Goal: Task Accomplishment & Management: Manage account settings

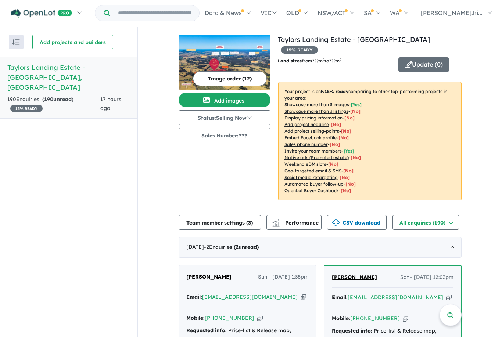
click at [254, 117] on button "Status: Selling Now" at bounding box center [225, 117] width 92 height 15
click at [208, 188] on button "Sold Out" at bounding box center [206, 185] width 54 height 17
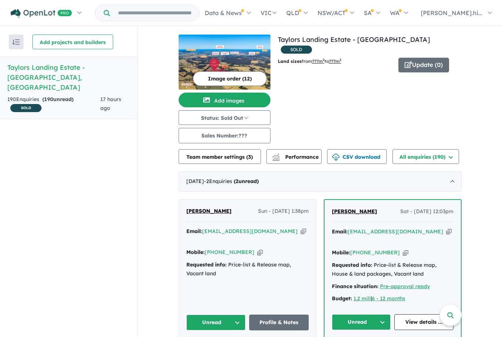
click at [232, 161] on button "Team member settings ( 3 )" at bounding box center [220, 156] width 82 height 15
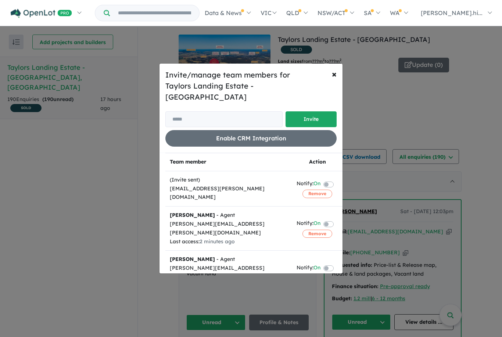
click at [317, 274] on button "Remove" at bounding box center [318, 278] width 30 height 8
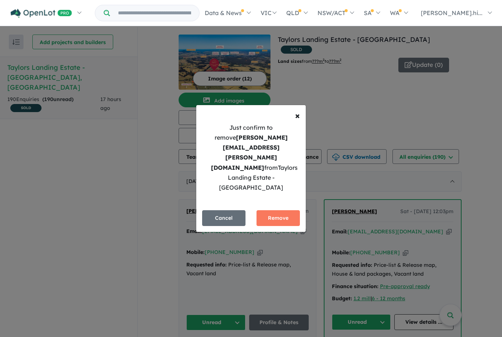
click at [282, 217] on button "Remove" at bounding box center [278, 218] width 43 height 16
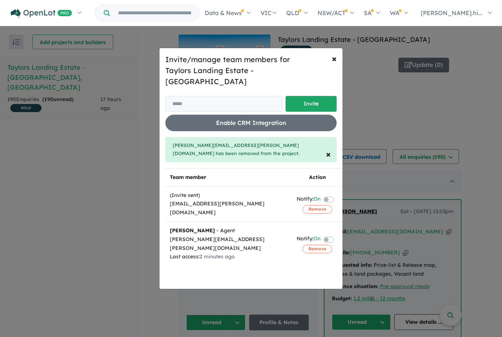
click at [363, 94] on div "Invite/manage team members for Taylors Landing Estate - Cambewarra Invite Enabl…" at bounding box center [251, 168] width 502 height 337
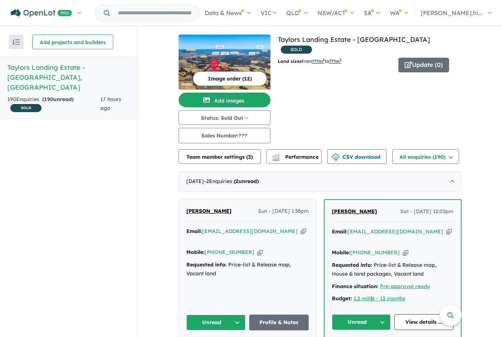
click at [298, 159] on span "Performance" at bounding box center [296, 157] width 45 height 7
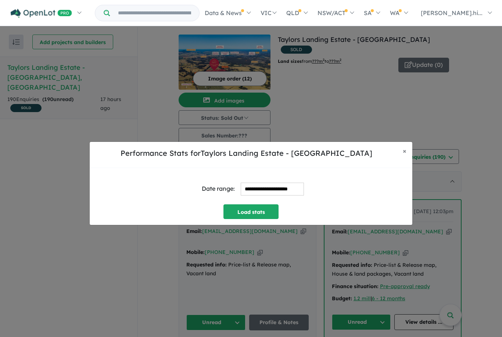
click at [460, 133] on div "**********" at bounding box center [251, 183] width 502 height 337
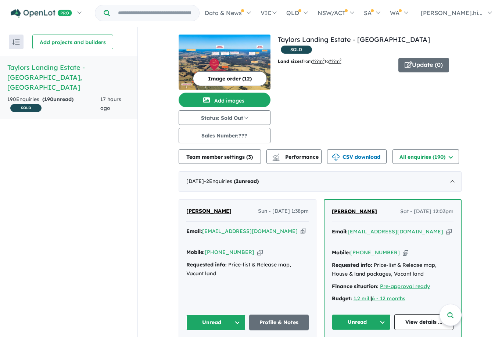
click at [435, 158] on button "All enquiries ( 190 )" at bounding box center [426, 156] width 67 height 15
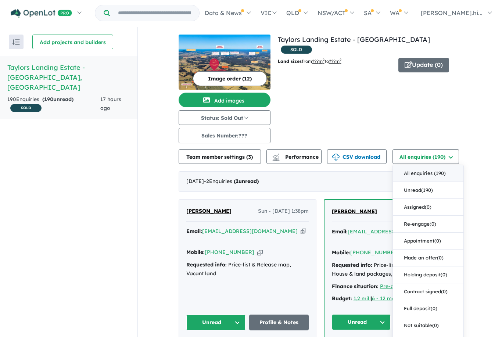
click at [243, 159] on button "Team member settings ( 3 )" at bounding box center [220, 156] width 82 height 15
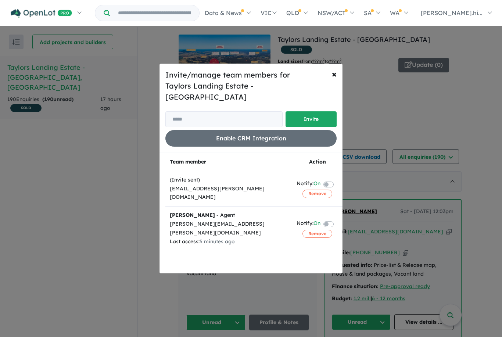
click at [415, 113] on div "Invite/manage team members for Taylors Landing Estate - Cambewarra Invite Enabl…" at bounding box center [251, 168] width 502 height 337
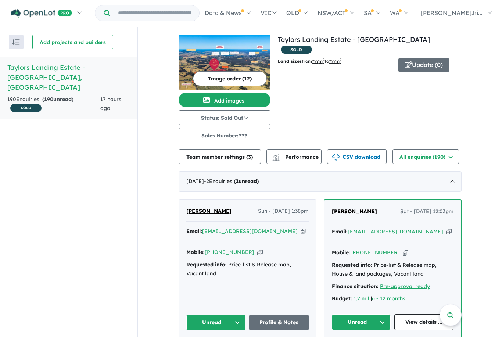
click at [305, 158] on span "Performance" at bounding box center [296, 157] width 45 height 7
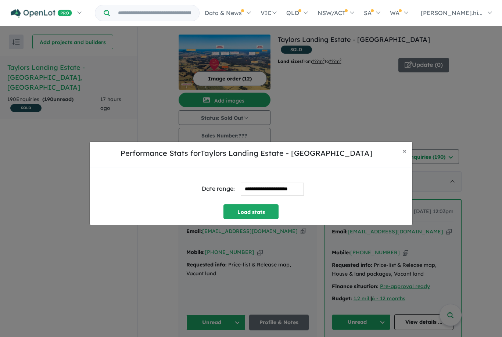
click at [407, 160] on button "× Close" at bounding box center [404, 151] width 15 height 18
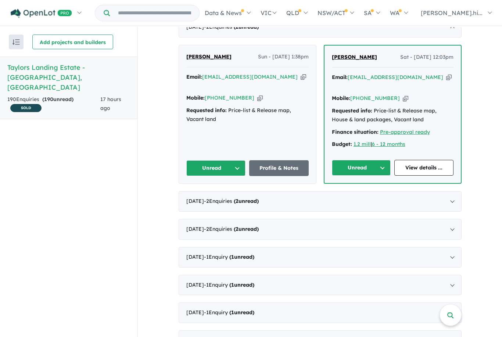
scroll to position [154, 0]
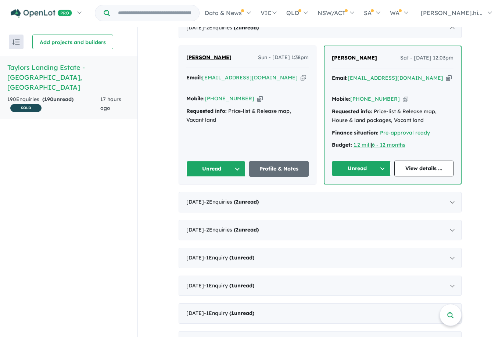
click at [451, 196] on div "[DATE] - 2 Enquir ies ( 2 unread)" at bounding box center [320, 202] width 283 height 21
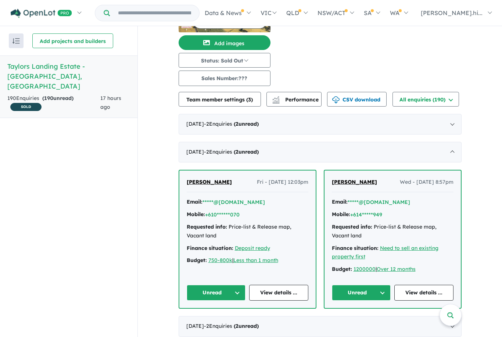
scroll to position [55, 0]
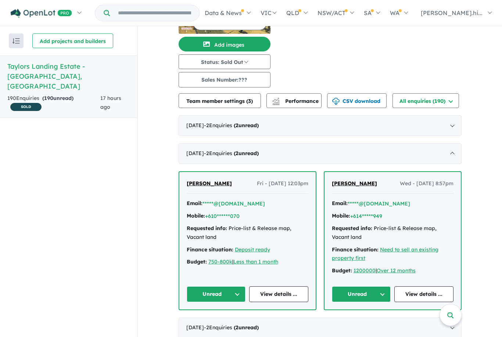
click at [455, 143] on div "[DATE] - 2 Enquir ies ( 2 unread)" at bounding box center [320, 153] width 283 height 21
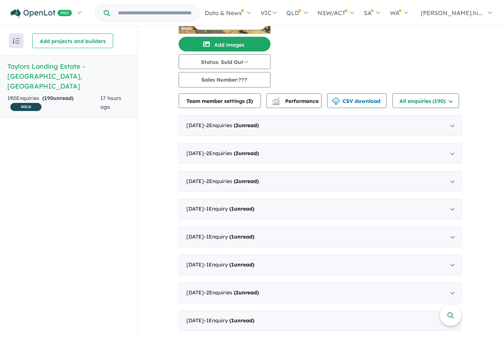
click at [452, 115] on div "[DATE] - 2 Enquir ies ( 2 unread)" at bounding box center [320, 125] width 283 height 21
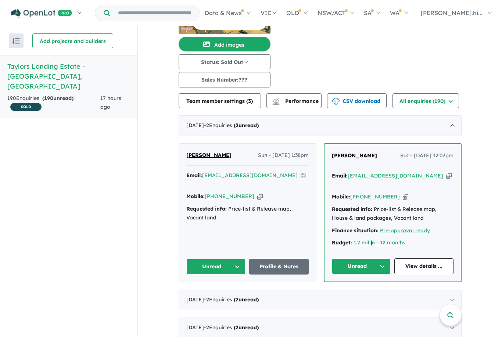
scroll to position [24, 0]
click at [452, 290] on div "[DATE] - 2 Enquir ies ( 2 unread)" at bounding box center [320, 300] width 283 height 21
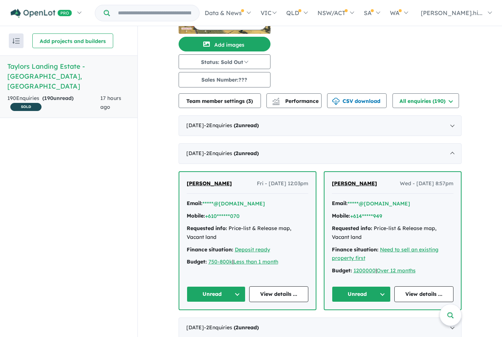
click at [451, 143] on div "[DATE] - 2 Enquir ies ( 2 unread)" at bounding box center [320, 153] width 283 height 21
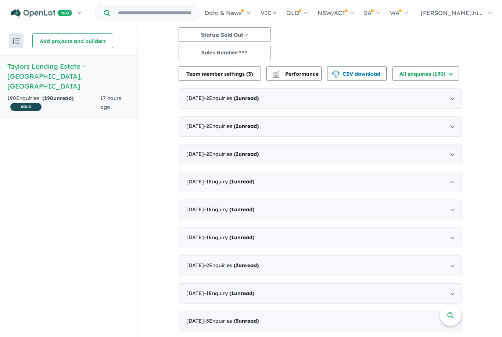
scroll to position [82, 0]
click at [451, 144] on div "[DATE] - 2 Enquir ies ( 2 unread)" at bounding box center [320, 154] width 283 height 21
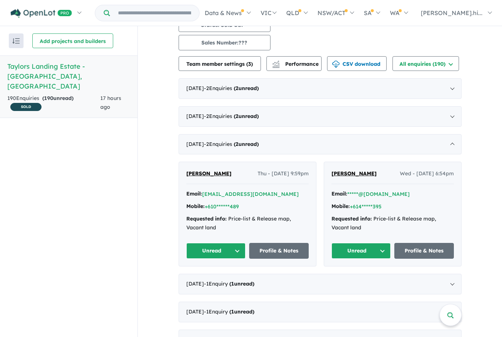
scroll to position [83, 0]
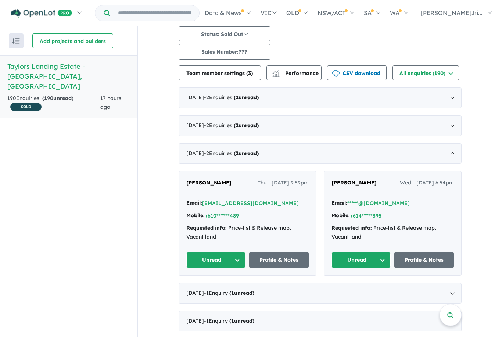
click at [452, 143] on div "[DATE] - 2 Enquir ies ( 2 unread)" at bounding box center [320, 153] width 283 height 21
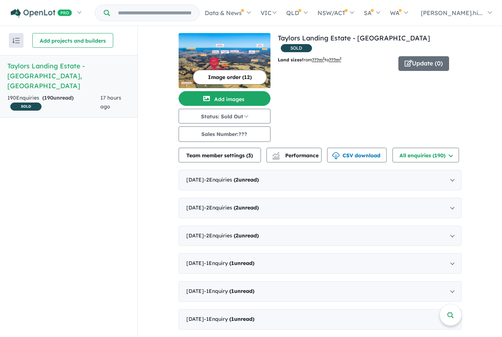
scroll to position [0, 0]
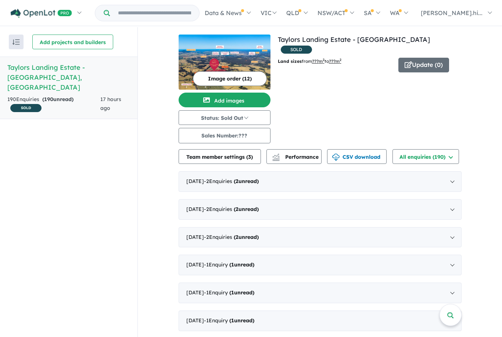
click at [60, 42] on button "Add projects and builders" at bounding box center [72, 42] width 81 height 15
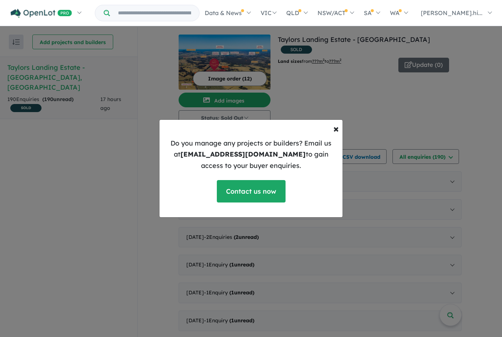
click at [483, 125] on div "× Close Do you manage any projects or builders? Email us at [EMAIL_ADDRESS][DOM…" at bounding box center [251, 168] width 502 height 337
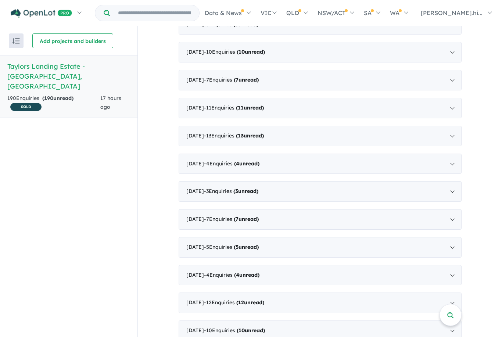
scroll to position [24, 0]
click at [454, 321] on div "[DATE] - 10 Enquir ies ( 10 unread)" at bounding box center [320, 331] width 283 height 21
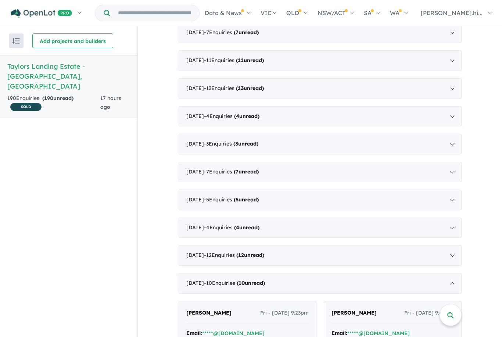
scroll to position [978, 0]
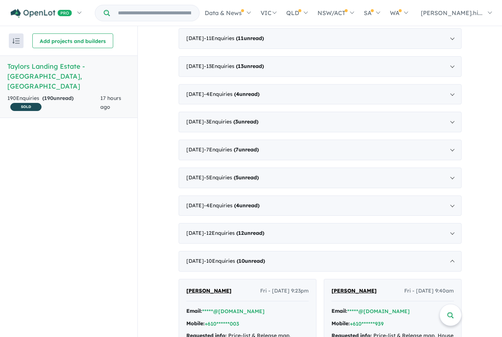
click at [455, 251] on div "[DATE] - 10 Enquir ies ( 10 unread)" at bounding box center [320, 261] width 283 height 21
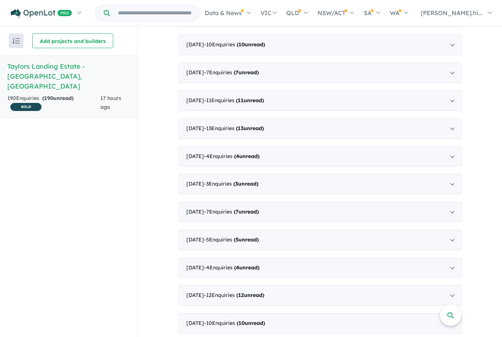
scroll to position [909, 0]
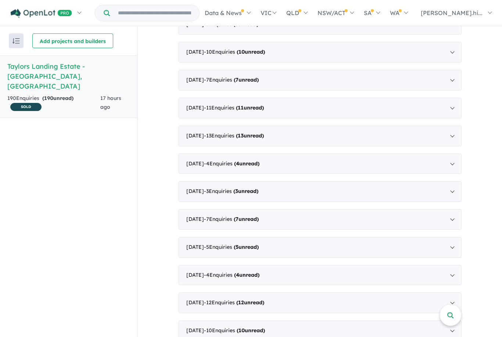
click at [452, 293] on div "[DATE] - 12 Enquir ies ( 12 unread)" at bounding box center [320, 303] width 283 height 21
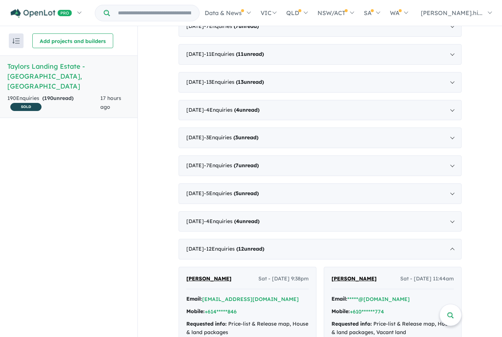
scroll to position [963, 0]
click at [454, 239] on div "[DATE] - 12 Enquir ies ( 12 unread)" at bounding box center [320, 249] width 283 height 21
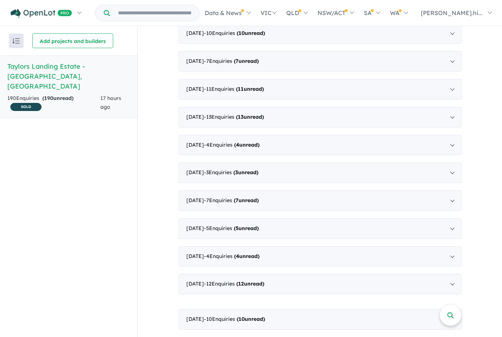
scroll to position [909, 0]
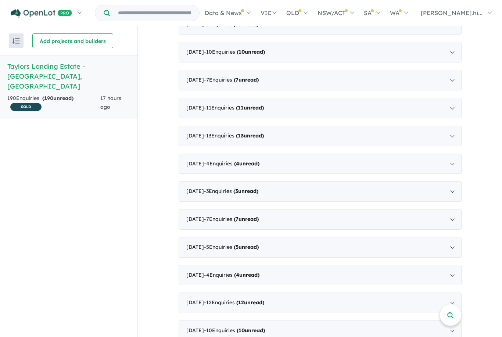
click at [455, 265] on div "[DATE] - 4 Enquir ies ( 4 unread)" at bounding box center [320, 275] width 283 height 21
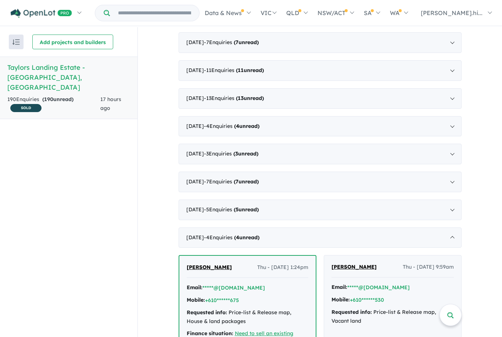
scroll to position [942, 0]
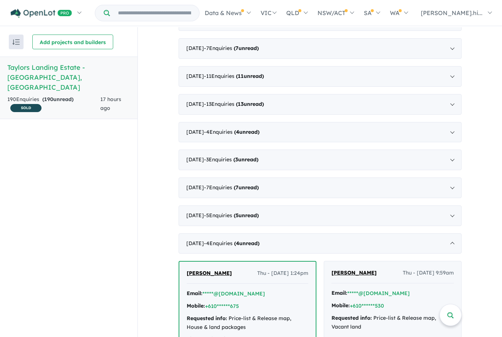
click at [453, 234] on div "[DATE] - 4 Enquir ies ( 4 unread)" at bounding box center [320, 244] width 283 height 21
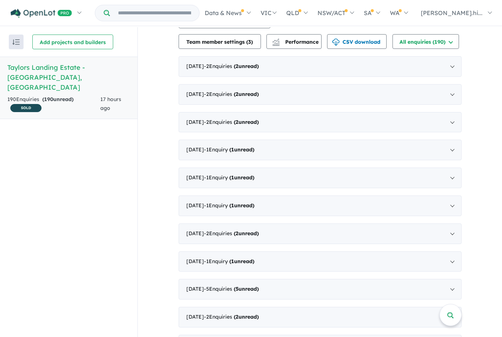
scroll to position [114, 0]
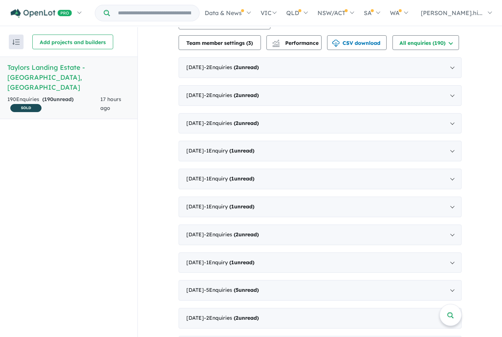
click at [454, 206] on div "[DATE] - 1 Enquir y ( 1 unread)" at bounding box center [320, 207] width 283 height 21
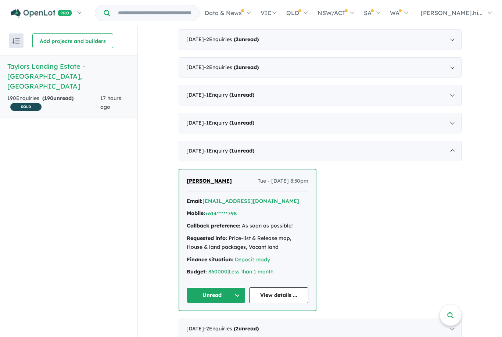
scroll to position [168, 0]
click at [455, 141] on div "[DATE] - 1 Enquir y ( 1 unread)" at bounding box center [320, 151] width 283 height 21
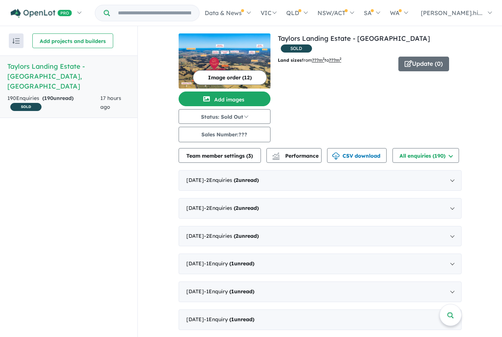
scroll to position [0, 0]
click at [454, 170] on div "[DATE] - 2 Enquir ies ( 2 unread)" at bounding box center [320, 180] width 283 height 21
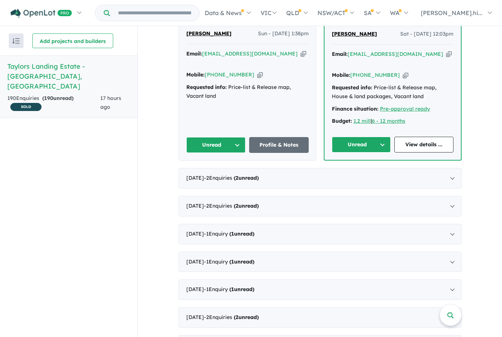
scroll to position [173, 0]
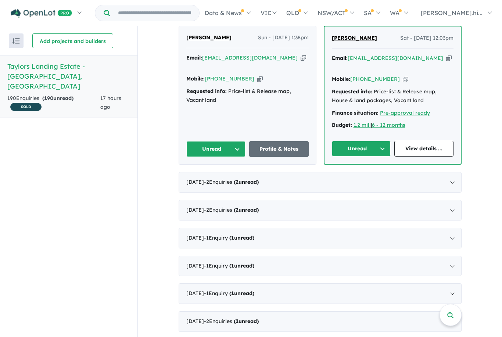
click at [454, 172] on div "[DATE] - 2 Enquir ies ( 2 unread)" at bounding box center [320, 182] width 283 height 21
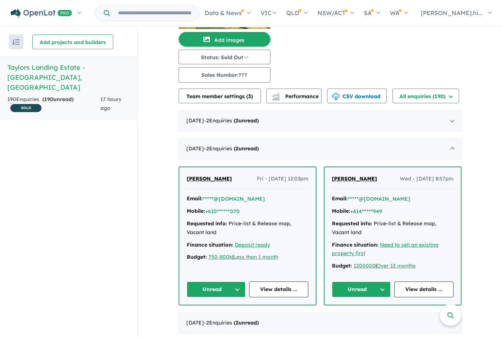
scroll to position [58, 0]
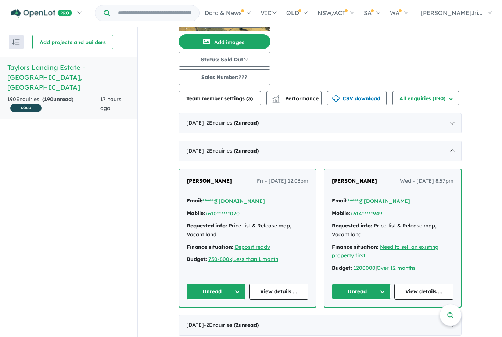
click at [456, 151] on div "[DATE] - 2 Enquir ies ( 2 unread)" at bounding box center [320, 151] width 283 height 21
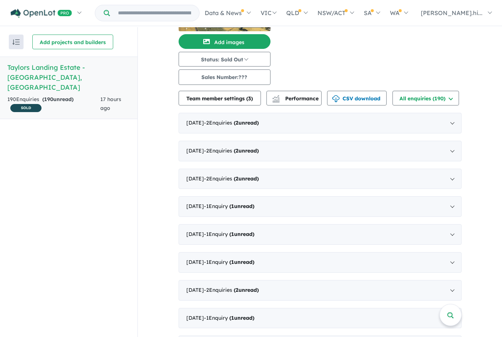
click at [451, 180] on div "[DATE] - 2 Enquir ies ( 2 unread)" at bounding box center [320, 179] width 283 height 21
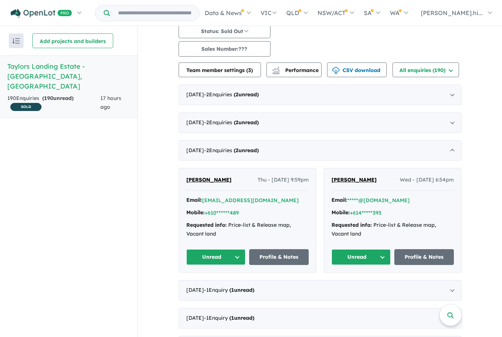
scroll to position [84, 0]
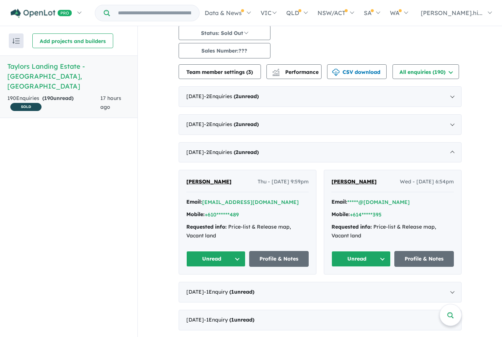
click at [456, 142] on div "[DATE] - 2 Enquir ies ( 2 unread)" at bounding box center [320, 152] width 283 height 21
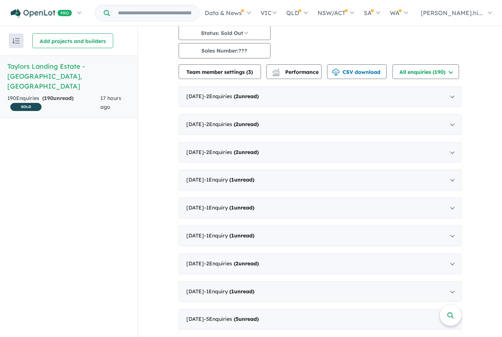
click at [455, 170] on div "[DATE] - 1 Enquir y ( 1 unread)" at bounding box center [320, 180] width 283 height 21
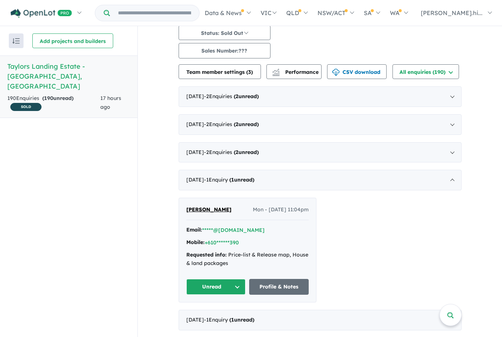
click at [454, 170] on div "[DATE] - 1 Enquir y ( 1 unread)" at bounding box center [320, 180] width 283 height 21
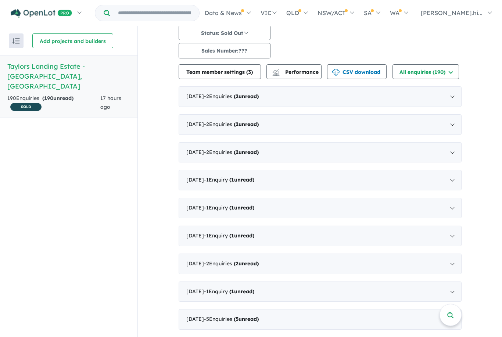
click at [454, 198] on div "[DATE] - 1 Enquir y ( 1 unread)" at bounding box center [320, 208] width 283 height 21
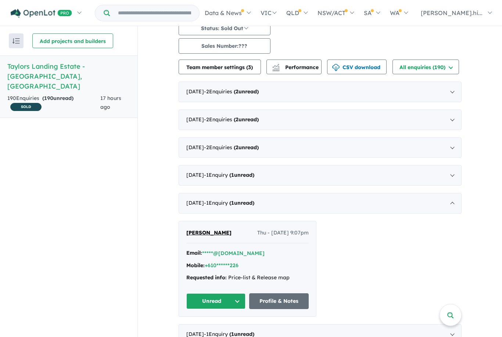
scroll to position [90, 0]
